Goal: Task Accomplishment & Management: Manage account settings

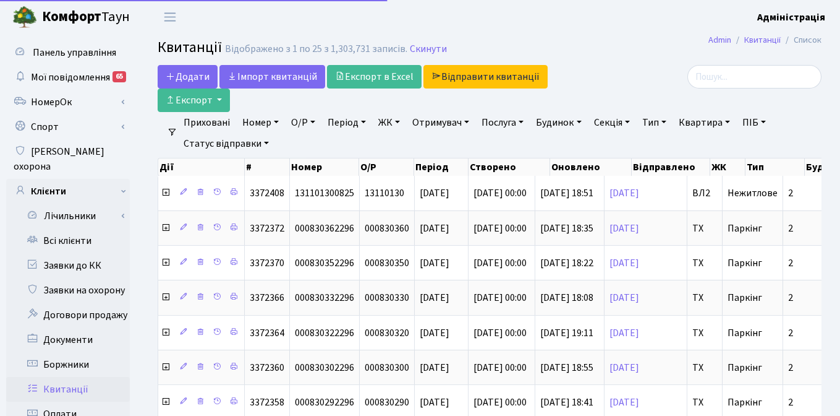
select select
select select "25"
click at [392, 119] on link "ЖК" at bounding box center [390, 122] width 32 height 21
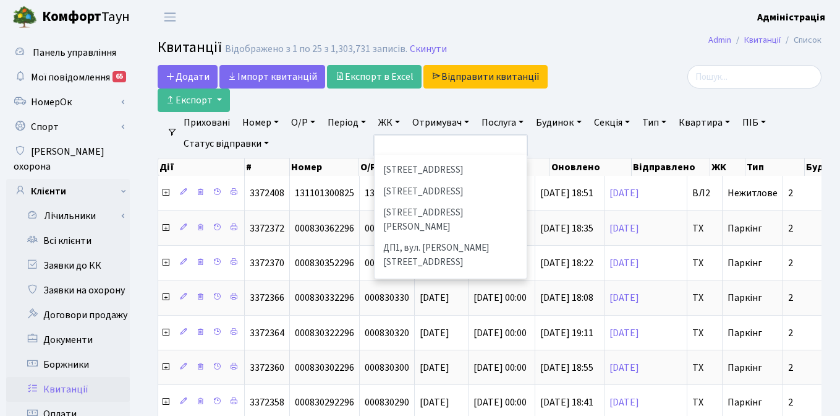
scroll to position [356, 0]
click at [421, 273] on li "ДП2, вул. Некрасова, 12а" at bounding box center [451, 290] width 150 height 35
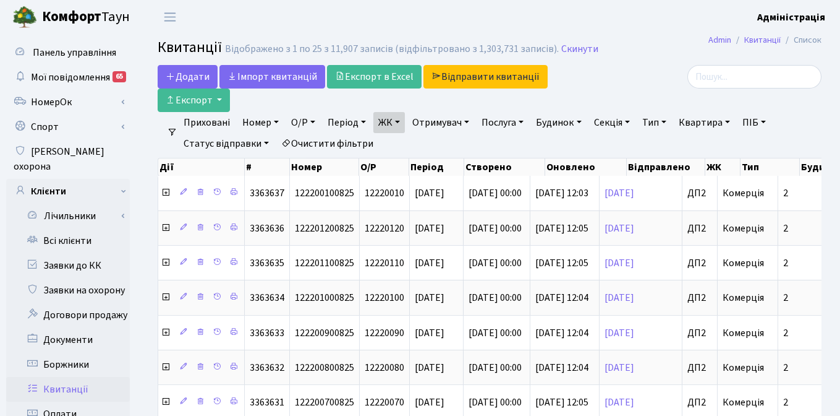
click at [658, 122] on link "Тип" at bounding box center [655, 122] width 34 height 21
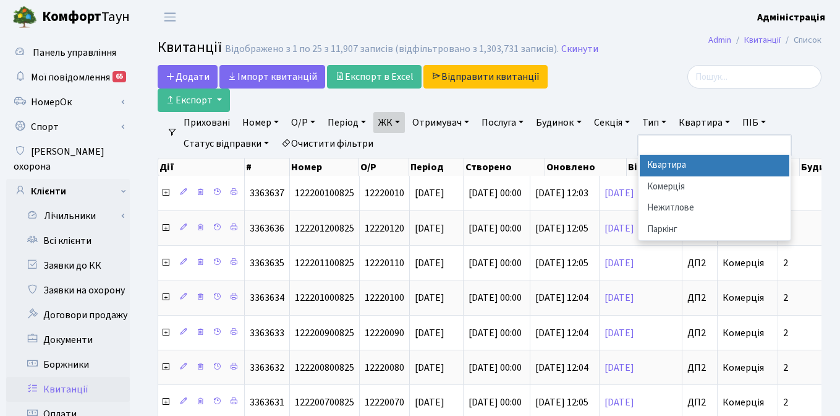
click at [665, 164] on li "Квартира" at bounding box center [715, 166] width 150 height 22
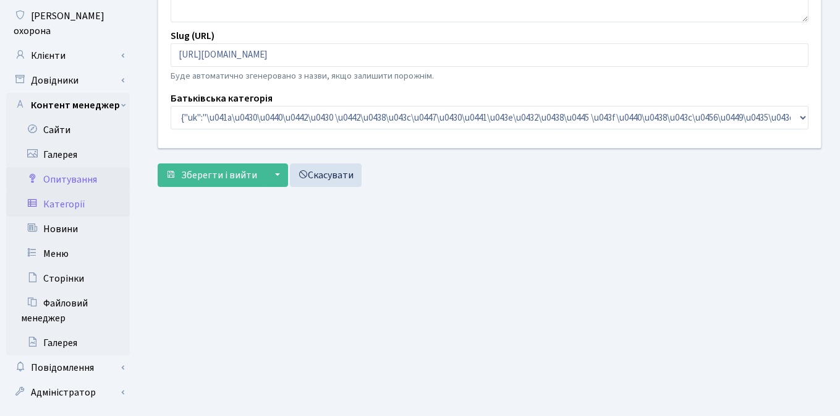
scroll to position [147, 0]
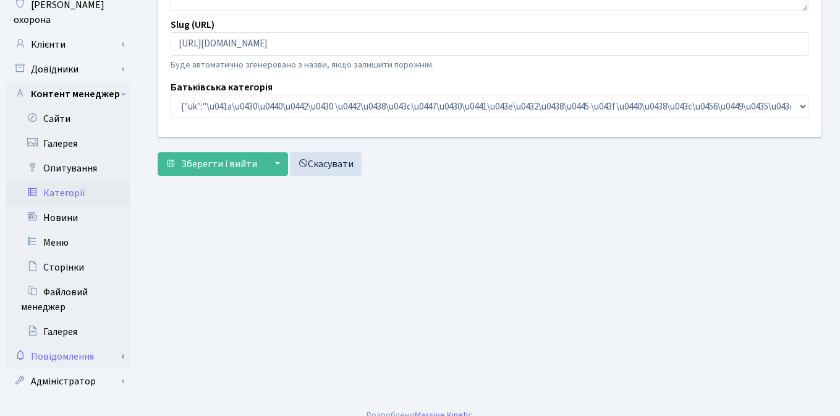
click at [80, 344] on link "Повідомлення" at bounding box center [68, 356] width 124 height 25
click at [72, 371] on link "Відправлення" at bounding box center [68, 381] width 124 height 25
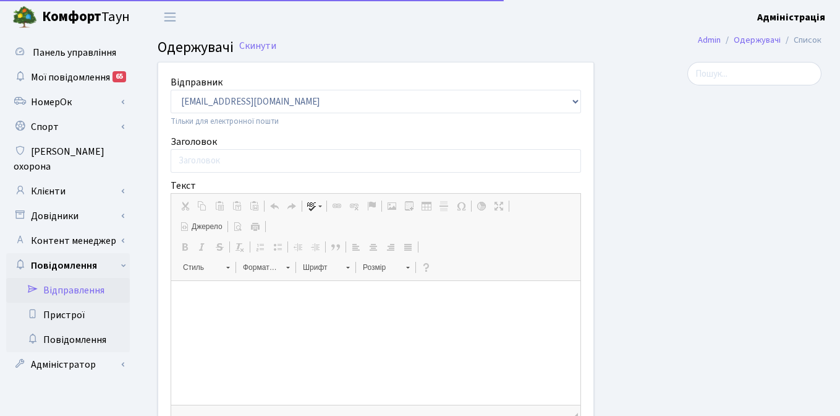
select select "25"
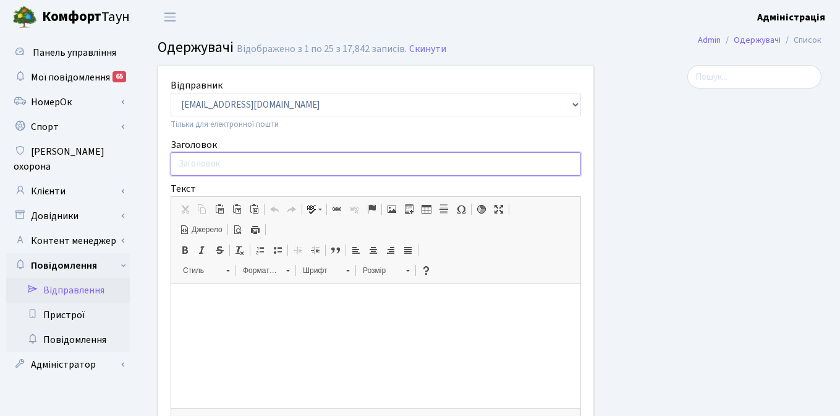
click at [467, 164] on input "Заголовок" at bounding box center [376, 163] width 411 height 23
click at [657, 74] on div at bounding box center [717, 76] width 209 height 23
